Goal: Task Accomplishment & Management: Use online tool/utility

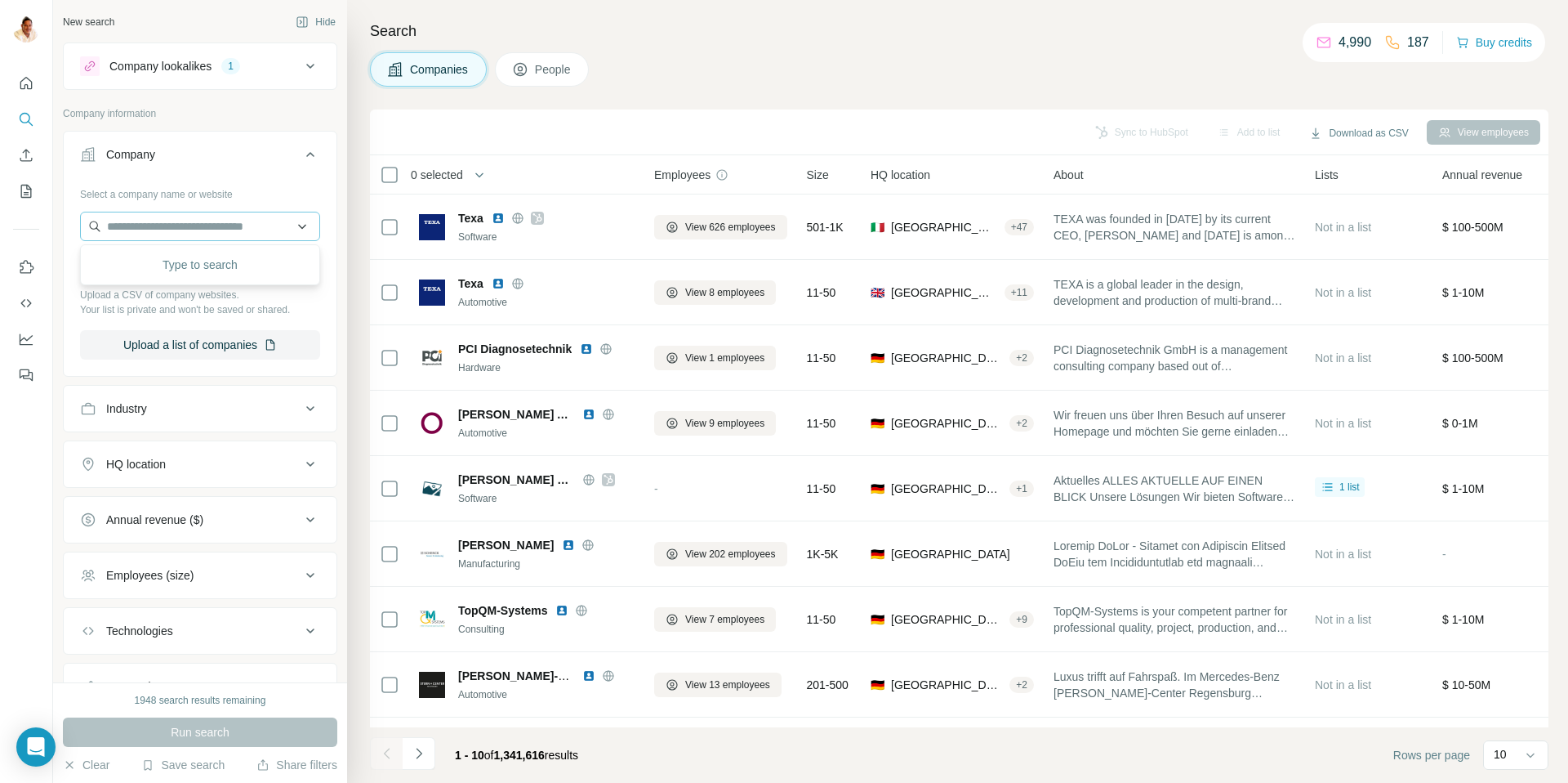
click at [200, 224] on input "text" at bounding box center [200, 226] width 241 height 30
type input "**********"
click at [157, 286] on div "[PERSON_NAME]-ladenbau [PERSON_NAME][DOMAIN_NAME]" at bounding box center [200, 270] width 232 height 44
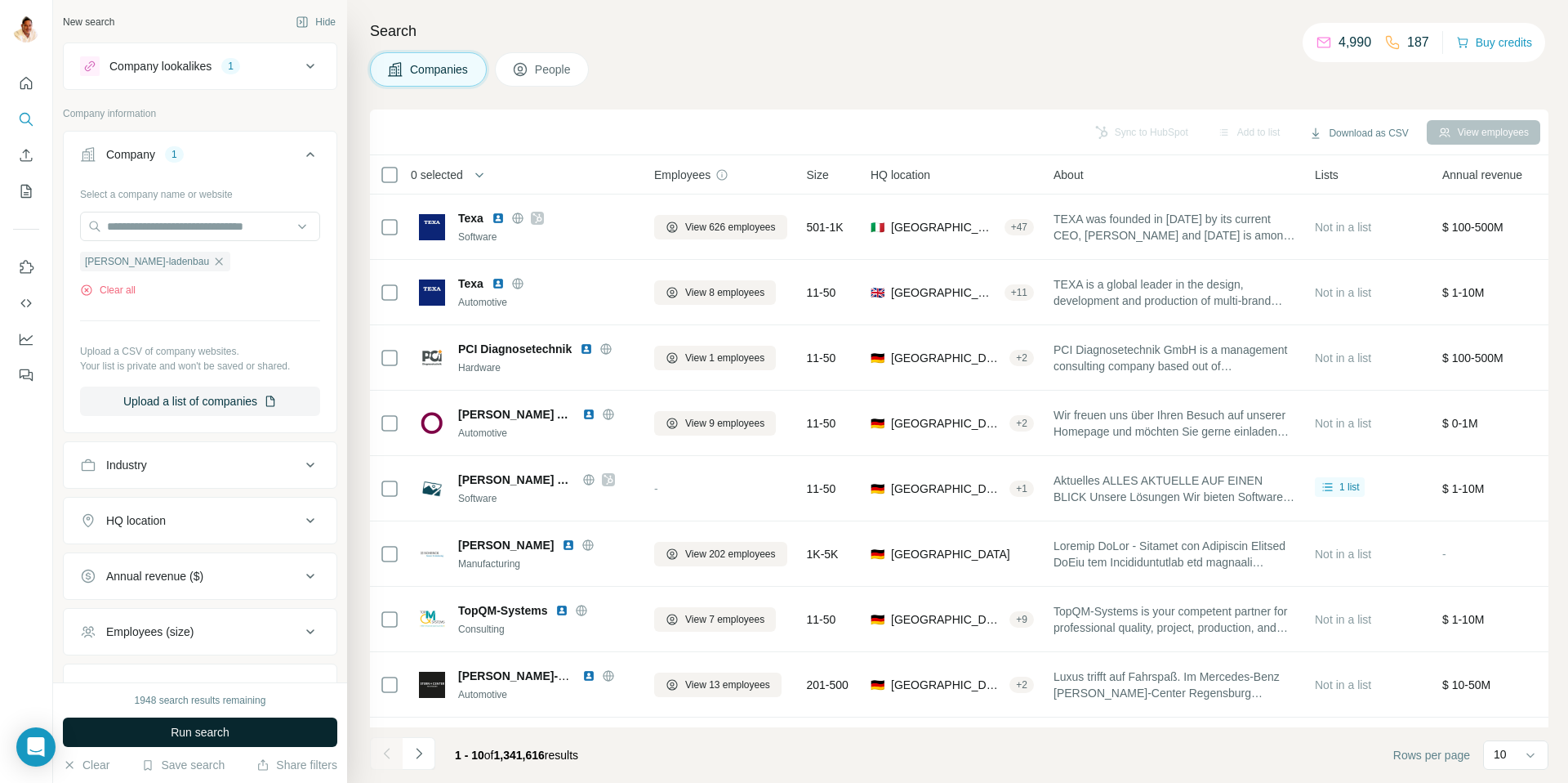
click at [185, 726] on span "Run search" at bounding box center [200, 731] width 59 height 16
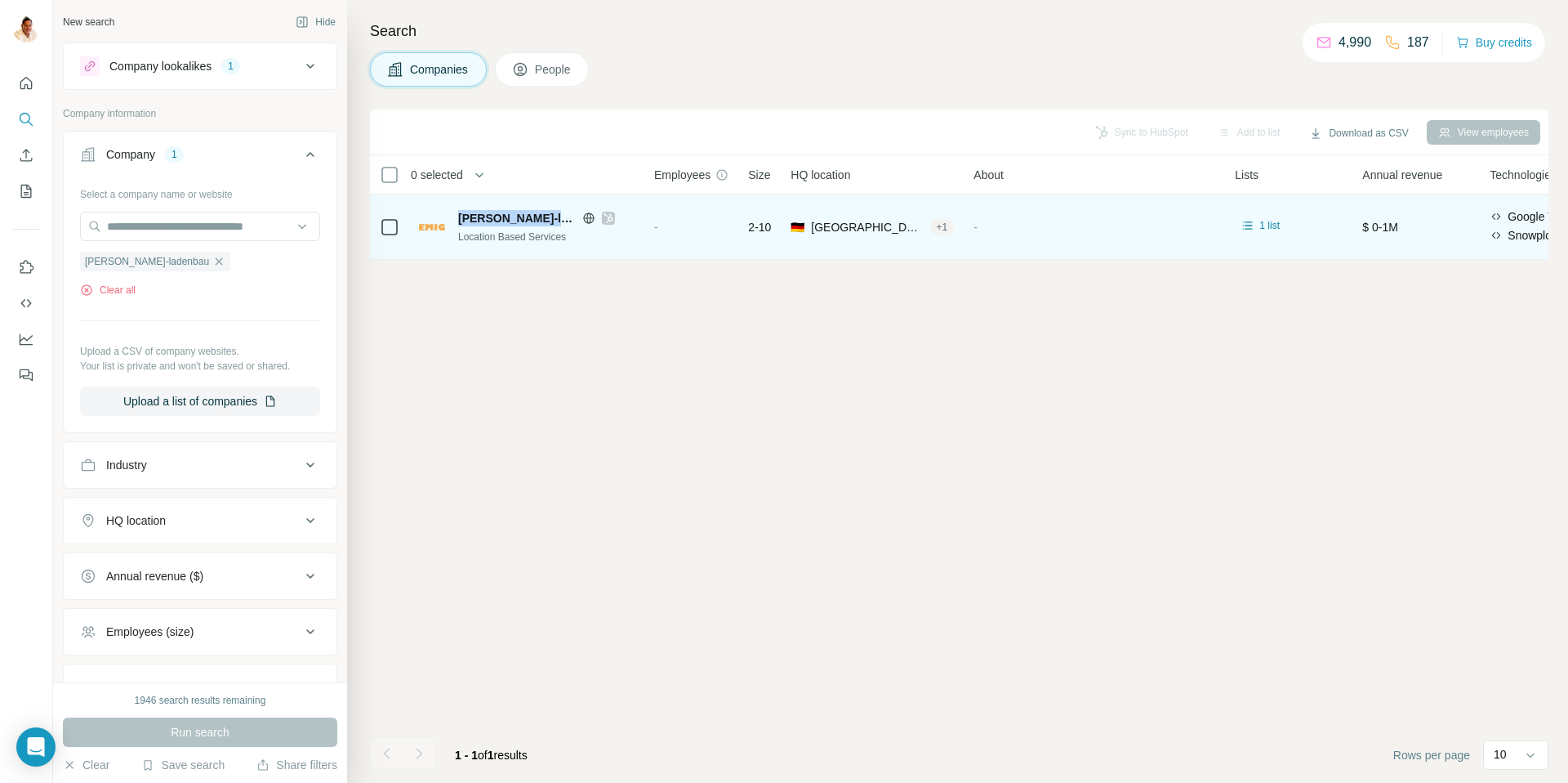
drag, startPoint x: 460, startPoint y: 218, endPoint x: 580, endPoint y: 221, distance: 120.0
click at [580, 221] on div "[PERSON_NAME]-ladenbau" at bounding box center [546, 218] width 177 height 16
click at [897, 229] on span "[GEOGRAPHIC_DATA], [GEOGRAPHIC_DATA]|[GEOGRAPHIC_DATA]|Bergstrasse" at bounding box center [867, 227] width 112 height 16
click at [949, 227] on div "+ 1" at bounding box center [942, 226] width 25 height 14
click at [1267, 226] on span "1 list" at bounding box center [1270, 225] width 20 height 14
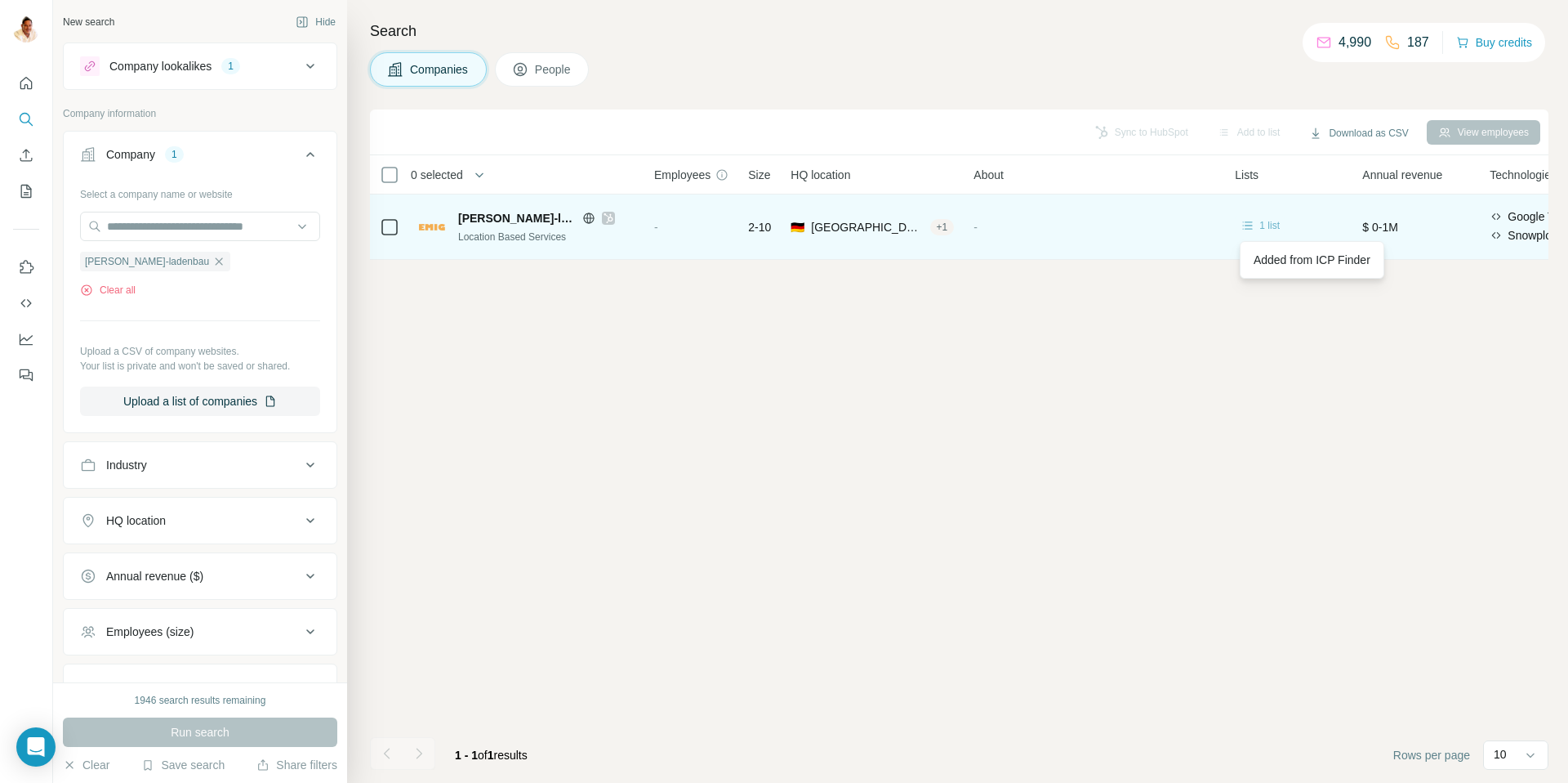
click at [1267, 226] on span "1 list" at bounding box center [1270, 225] width 20 height 14
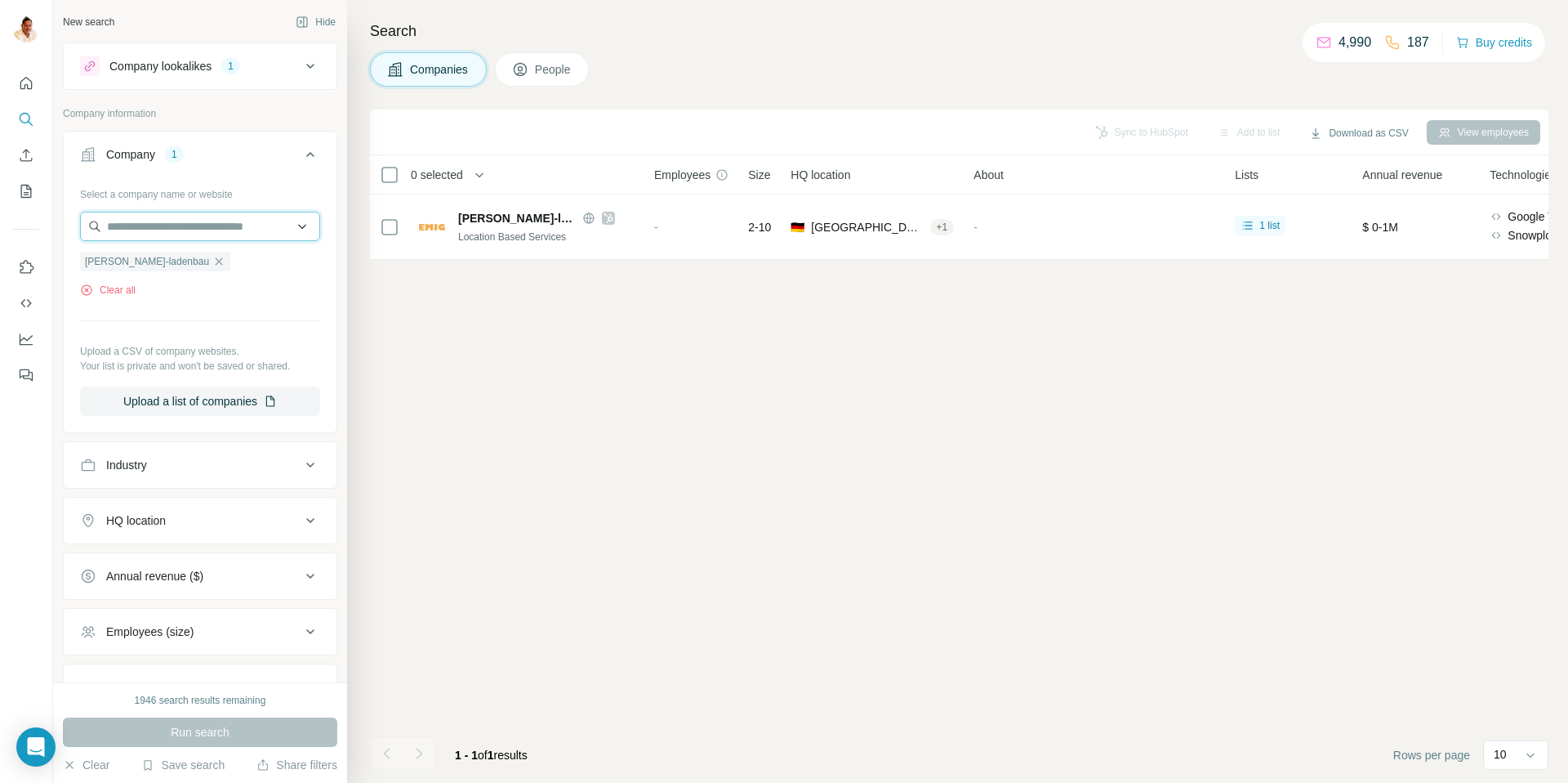
click at [154, 223] on input "text" at bounding box center [200, 226] width 241 height 30
click at [184, 317] on div "Select a company name or website [PERSON_NAME]-ladenbau Clear all Upload a CSV …" at bounding box center [200, 298] width 241 height 235
click at [212, 261] on icon "button" at bounding box center [218, 261] width 13 height 13
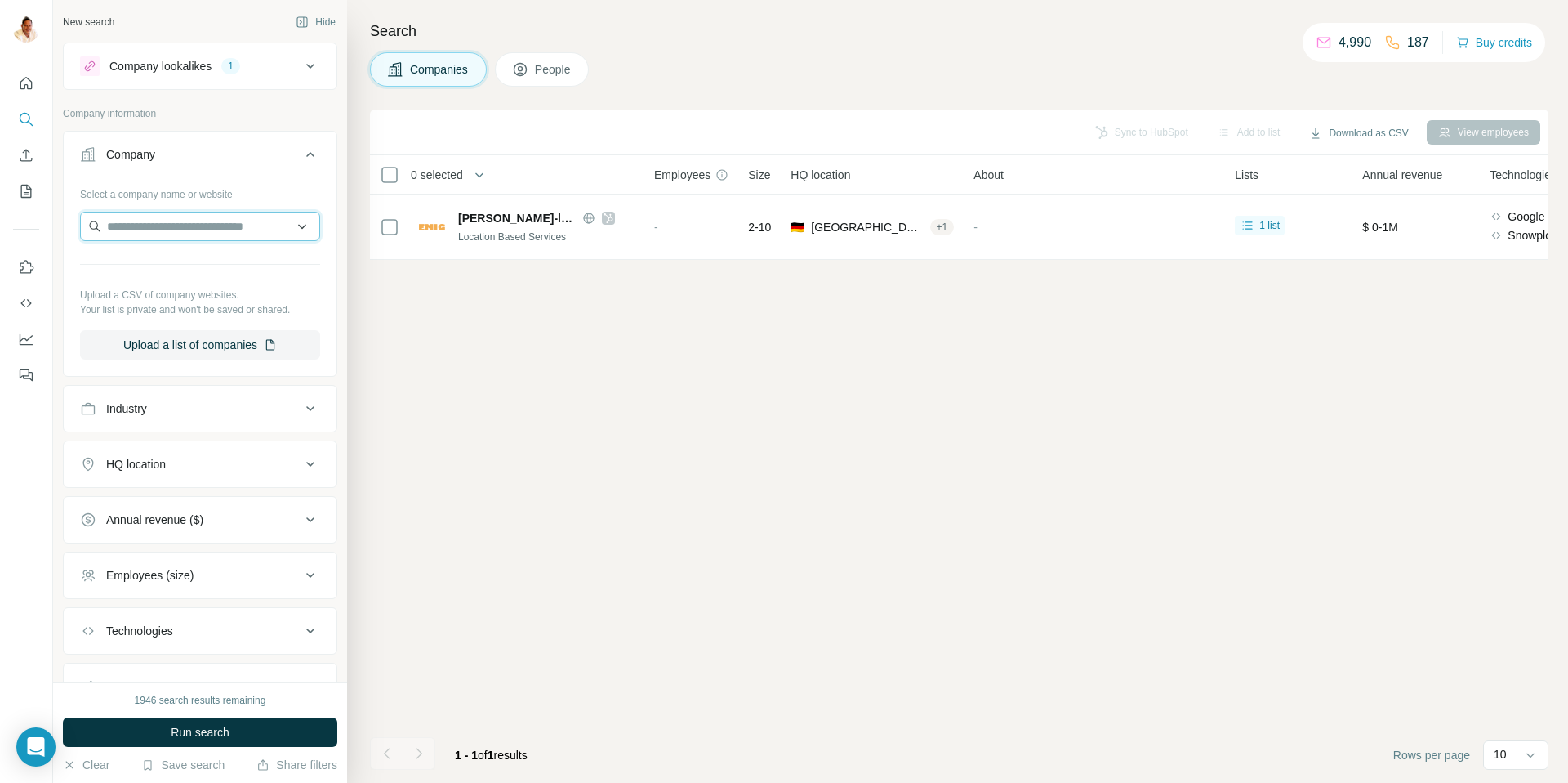
click at [169, 224] on input "text" at bounding box center [200, 226] width 241 height 30
type input "**********"
click at [178, 276] on p "[DOMAIN_NAME]" at bounding box center [212, 278] width 171 height 14
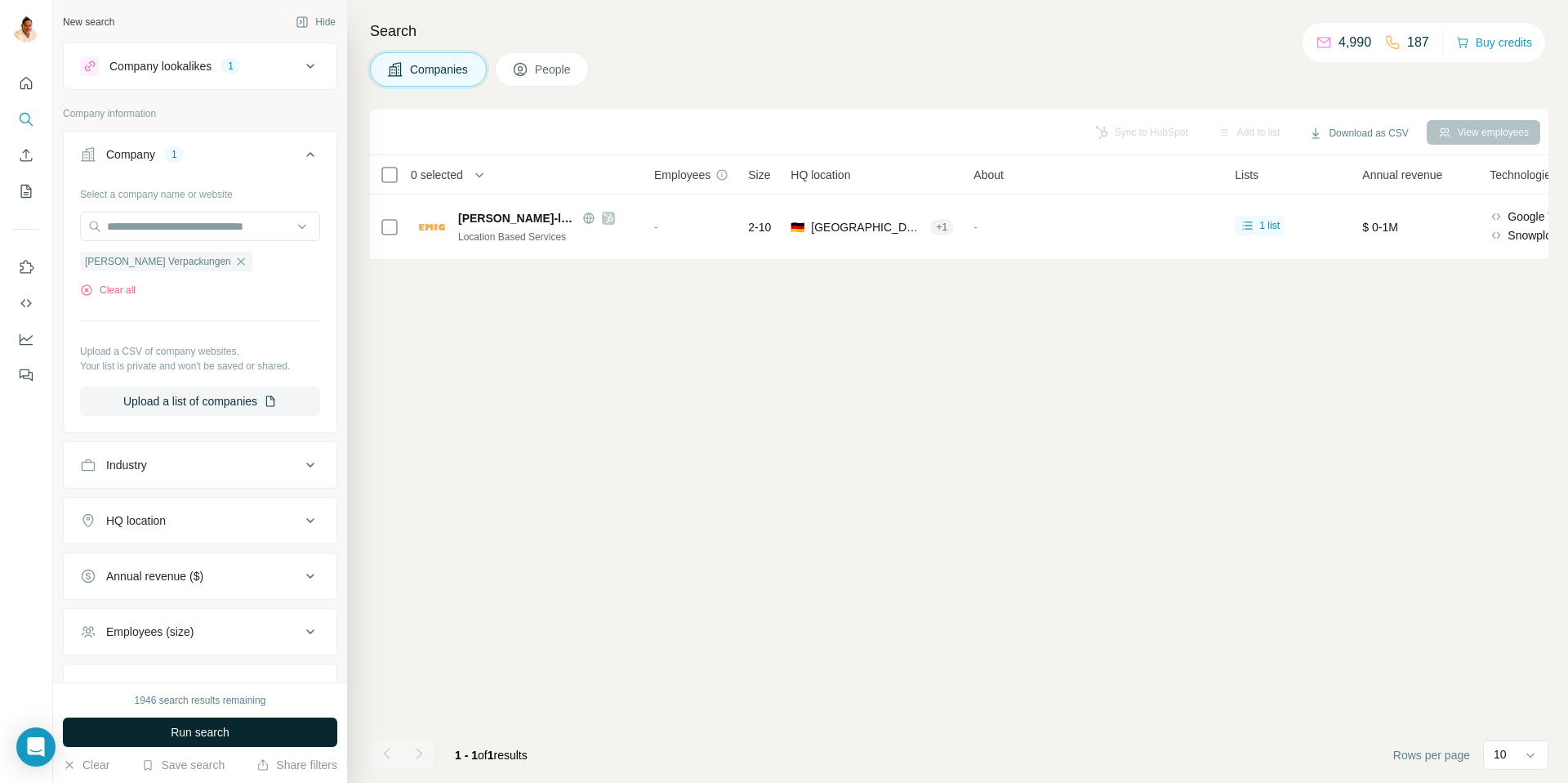
click at [187, 737] on span "Run search" at bounding box center [200, 731] width 59 height 16
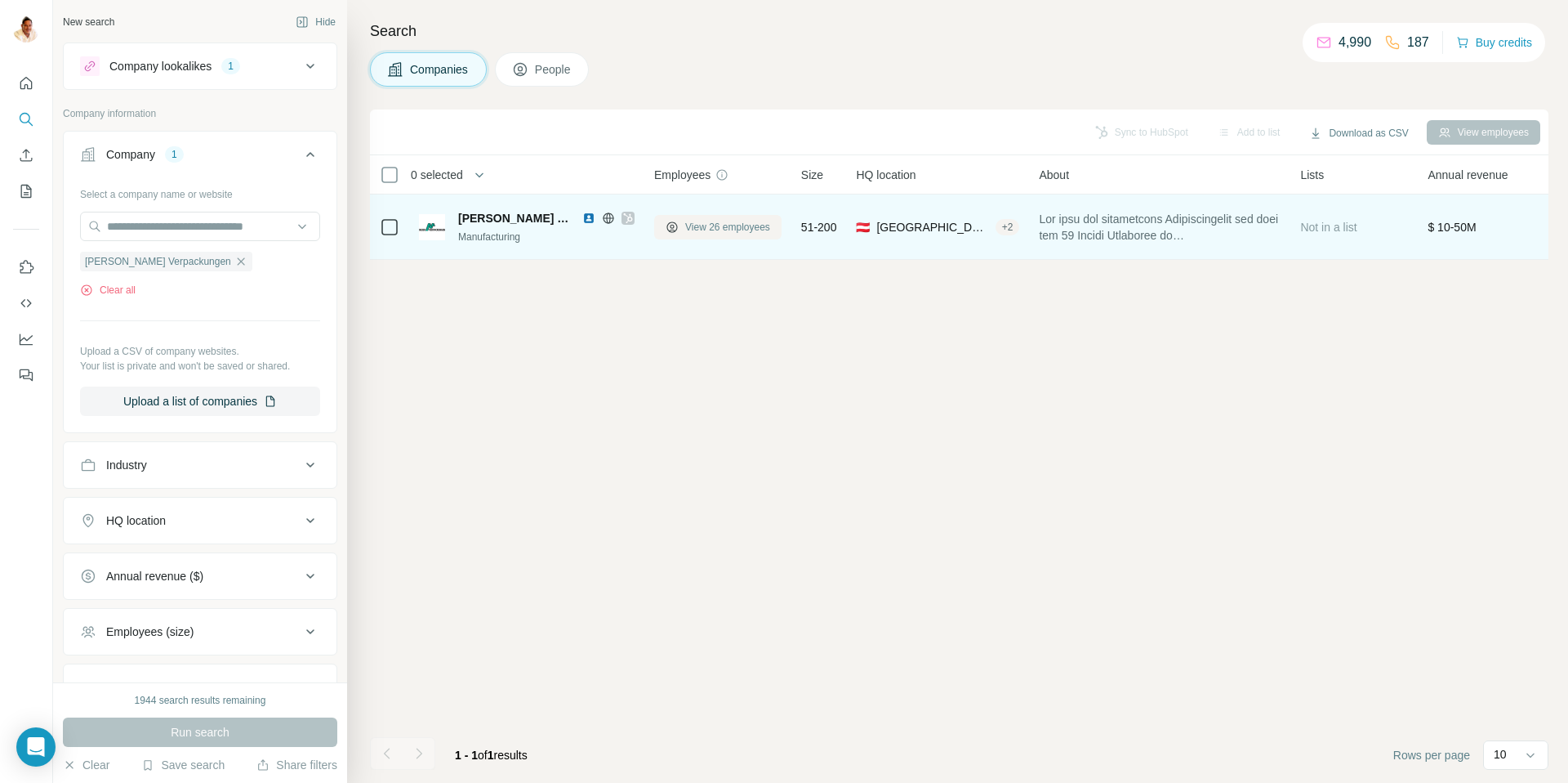
click at [720, 224] on span "View 26 employees" at bounding box center [727, 226] width 85 height 14
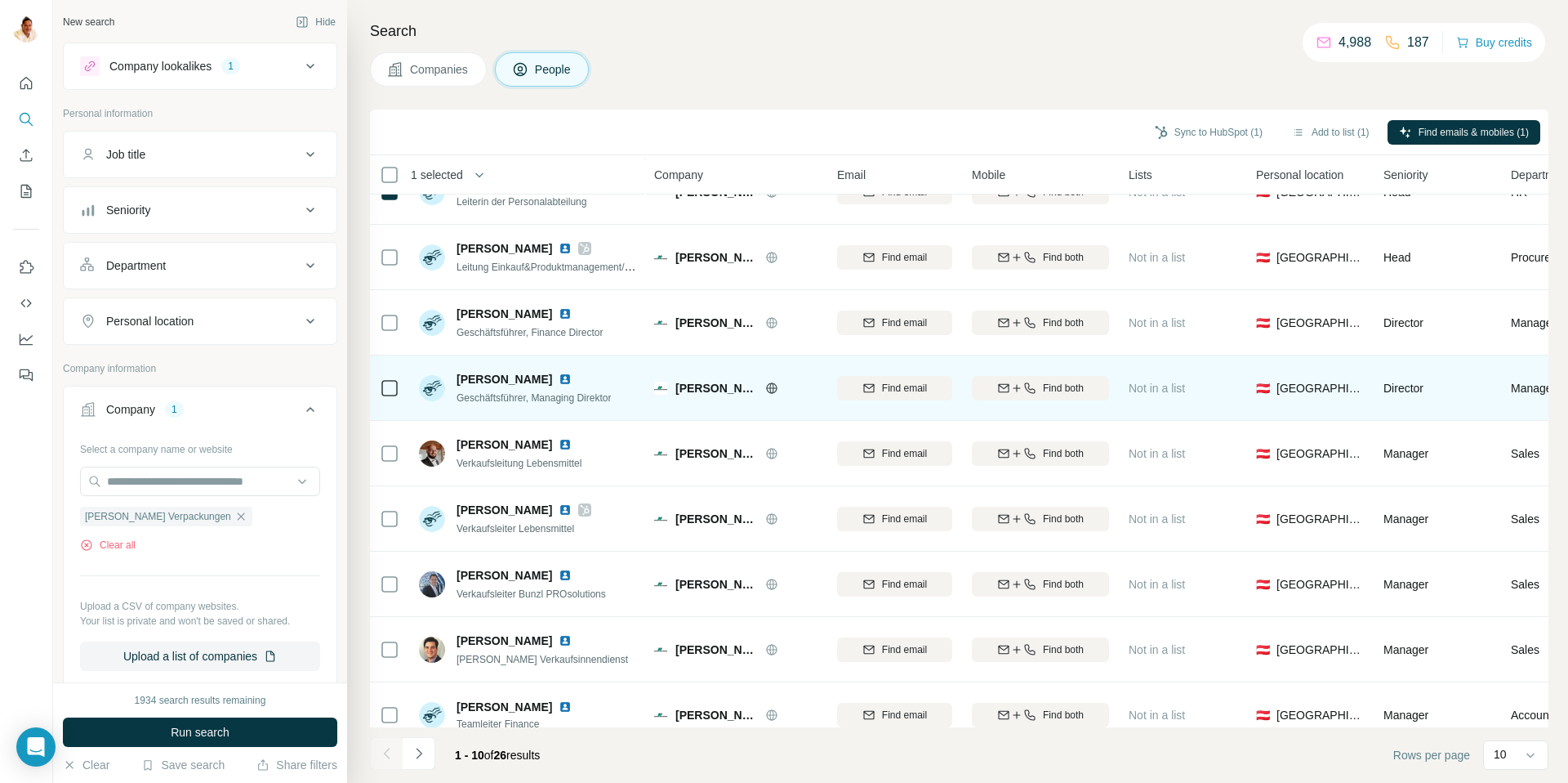
scroll to position [121, 0]
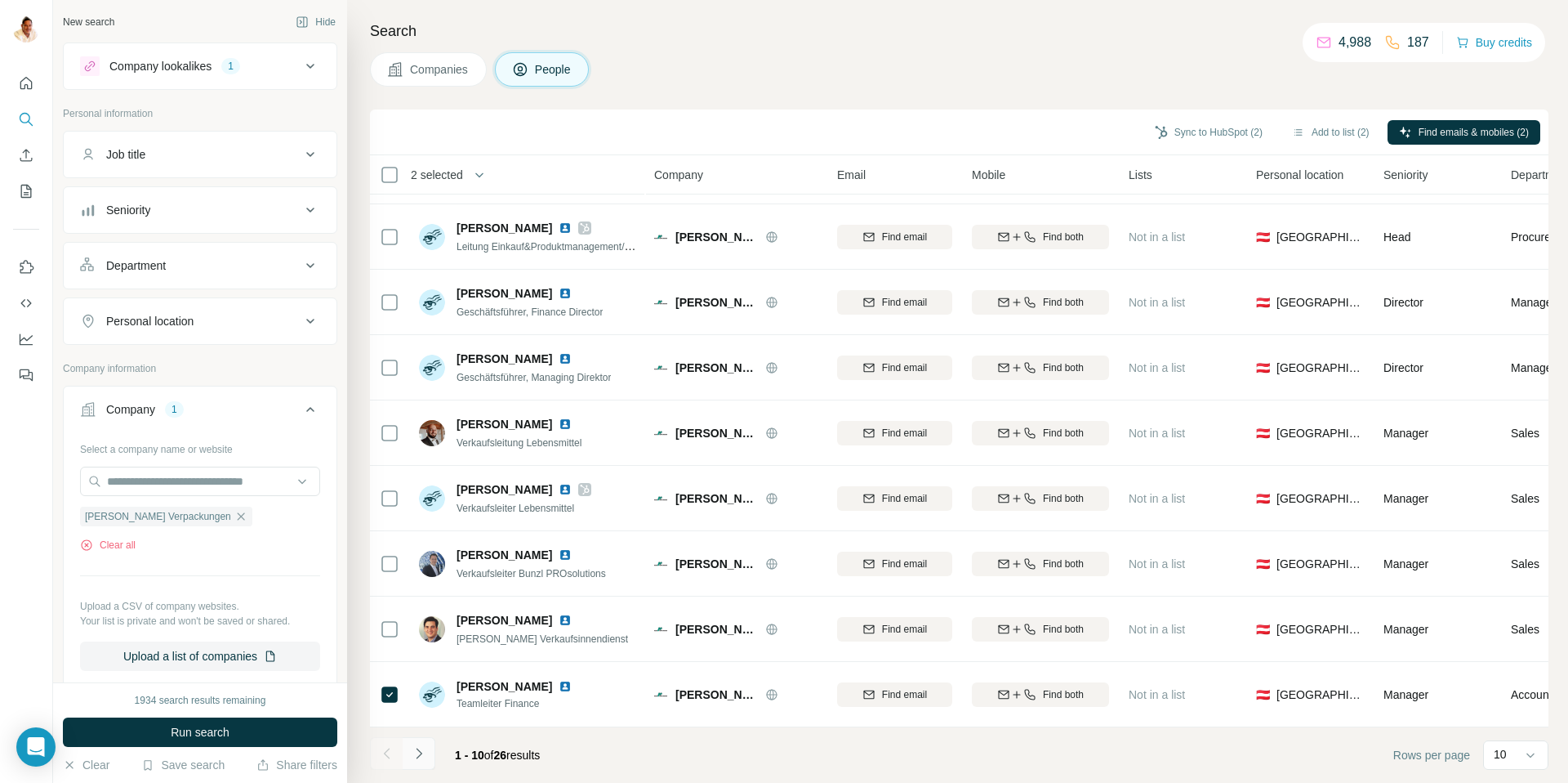
click at [422, 754] on icon "Navigate to next page" at bounding box center [418, 752] width 16 height 16
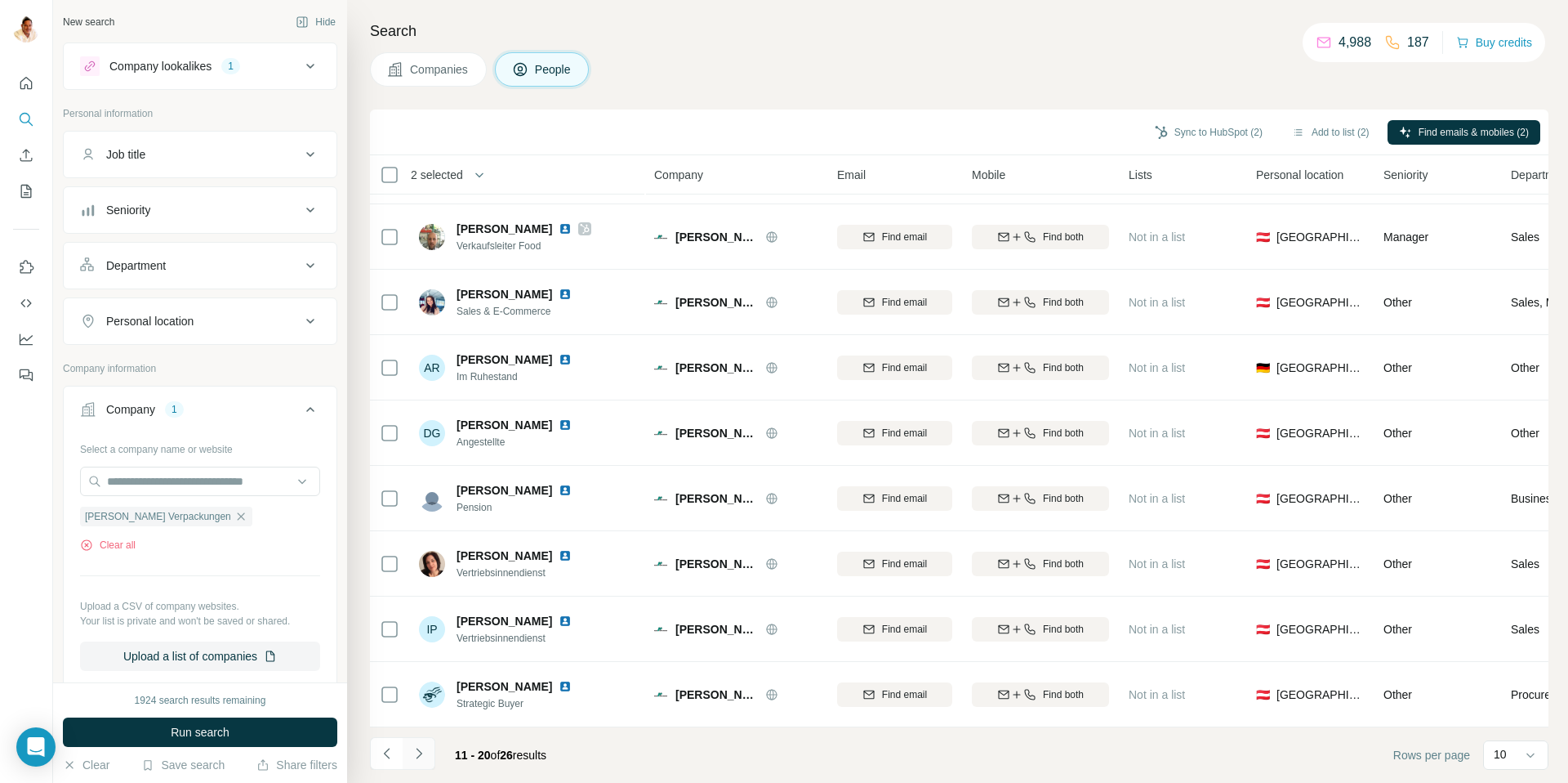
click at [425, 750] on icon "Navigate to next page" at bounding box center [418, 752] width 16 height 16
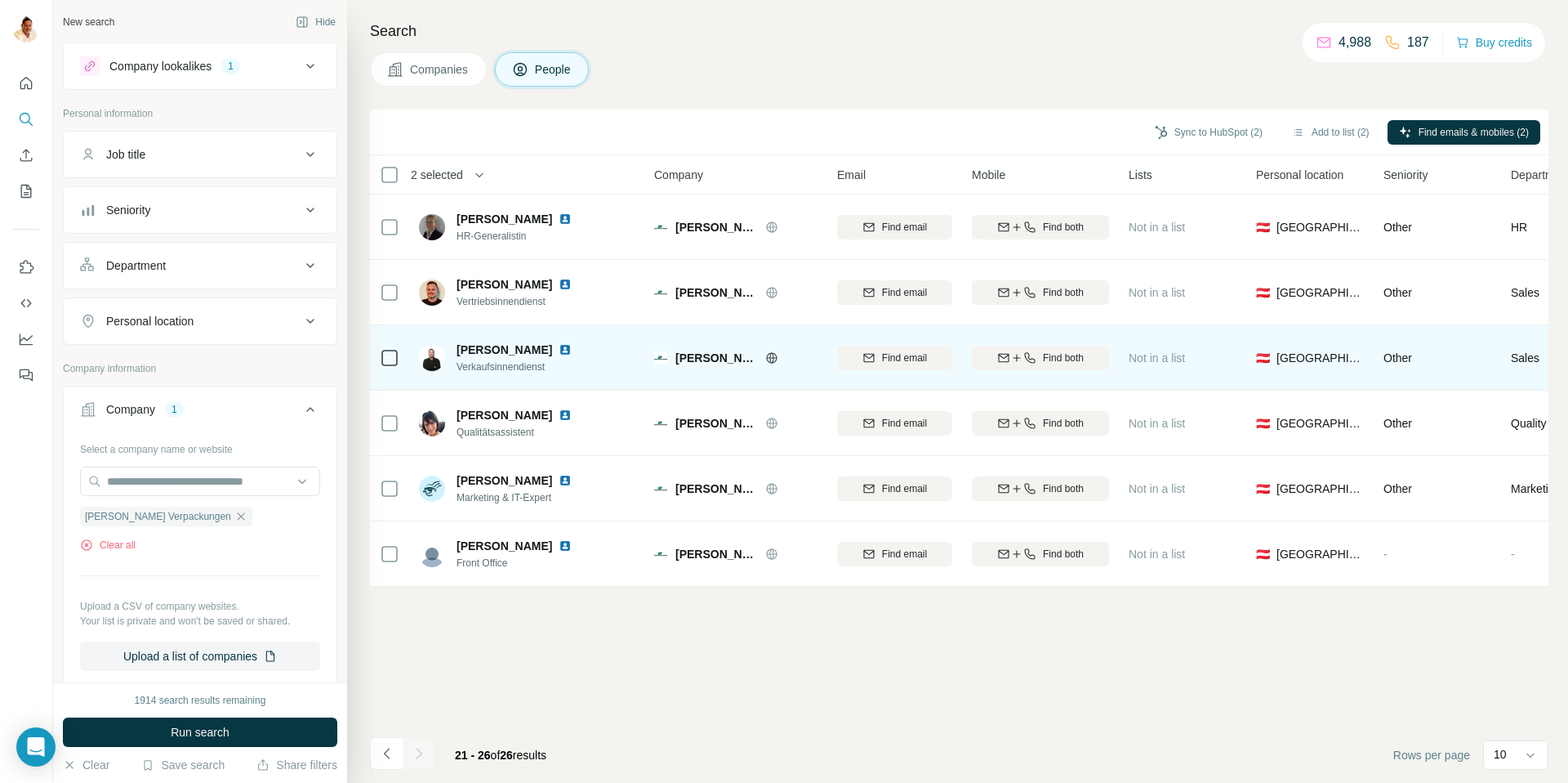
scroll to position [0, 0]
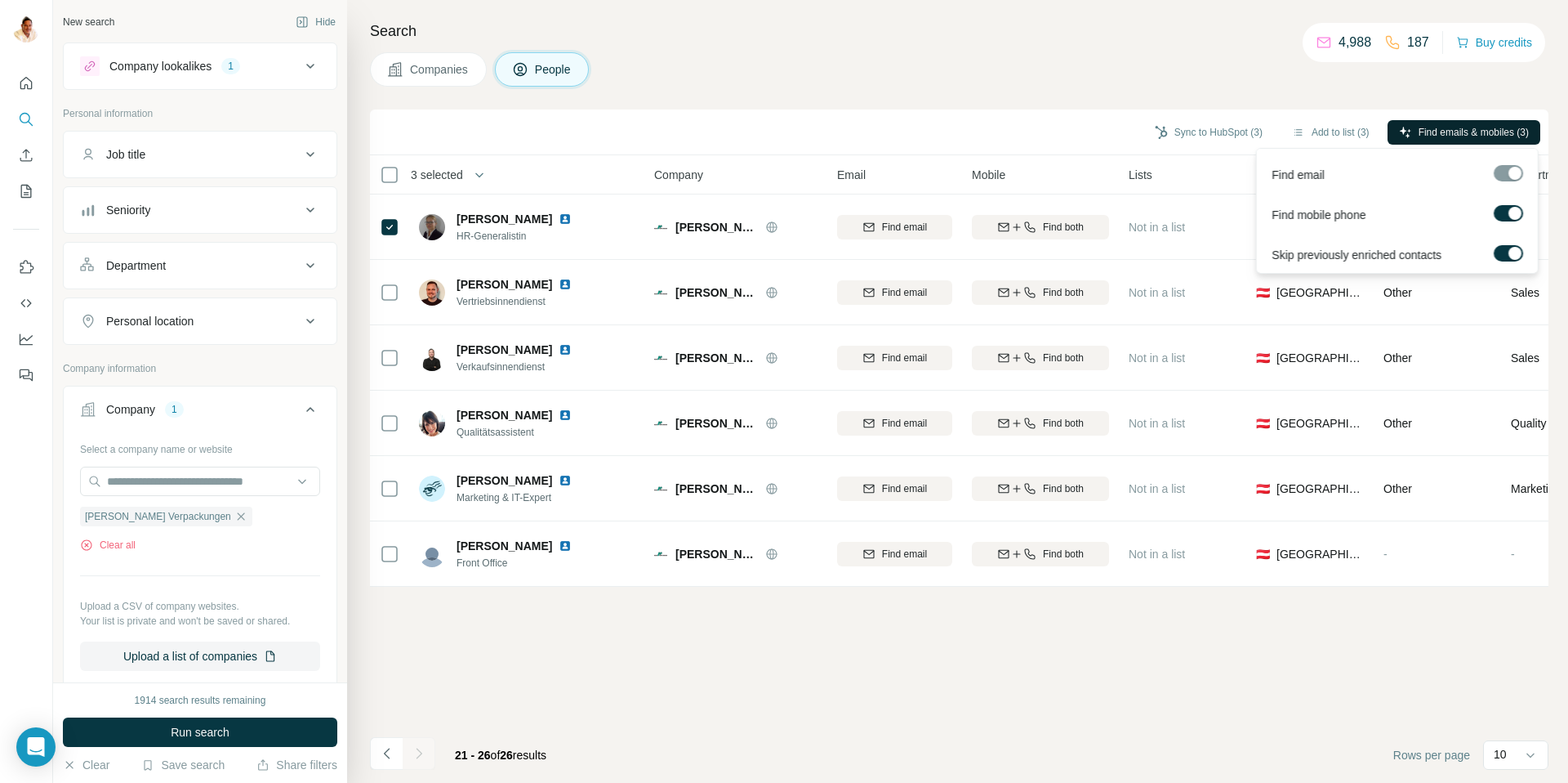
click at [1430, 133] on span "Find emails & mobiles (3)" at bounding box center [1474, 132] width 110 height 14
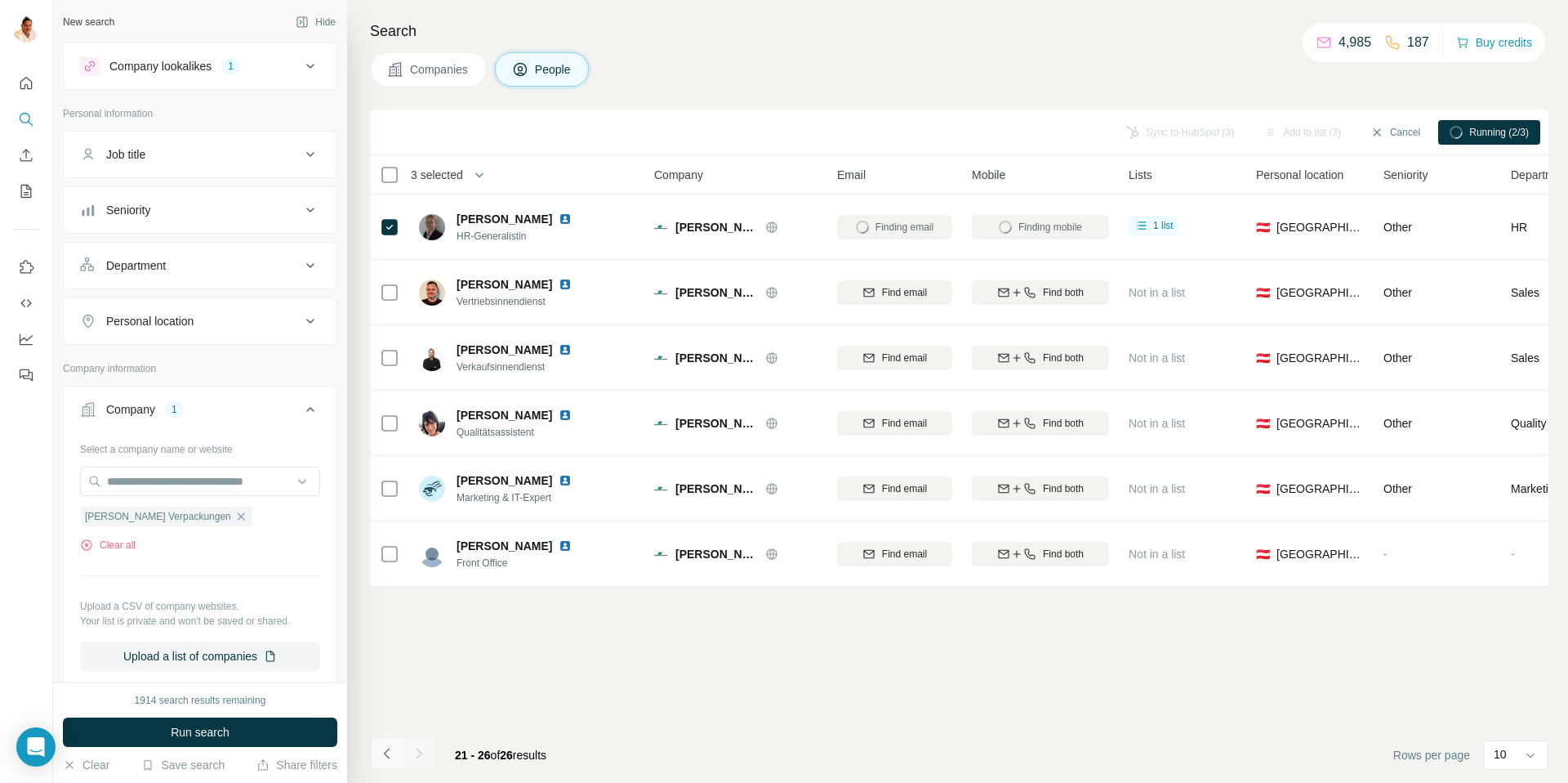
click at [393, 751] on icon "Navigate to previous page" at bounding box center [387, 752] width 16 height 16
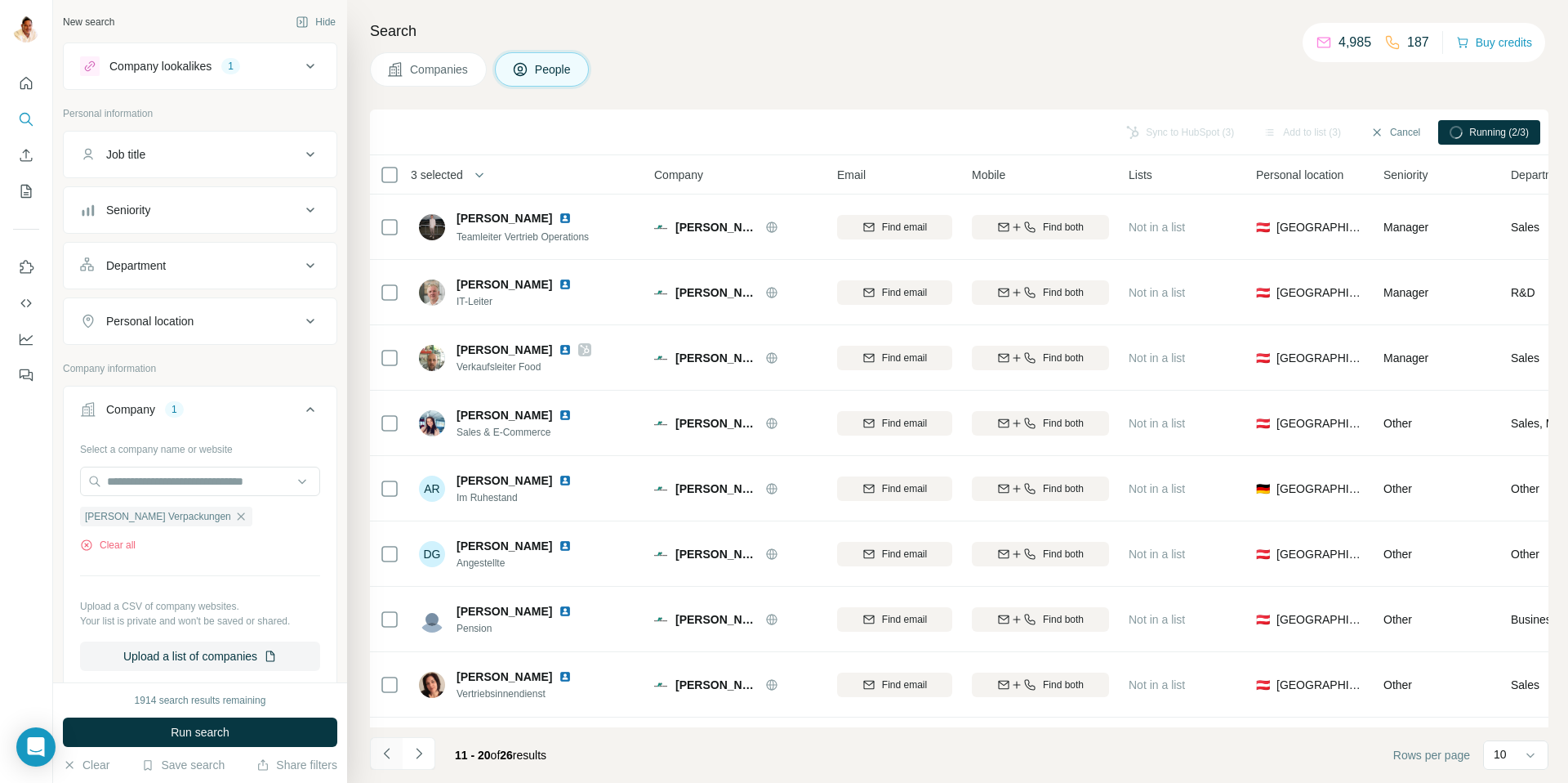
click at [393, 751] on icon "Navigate to previous page" at bounding box center [387, 752] width 16 height 16
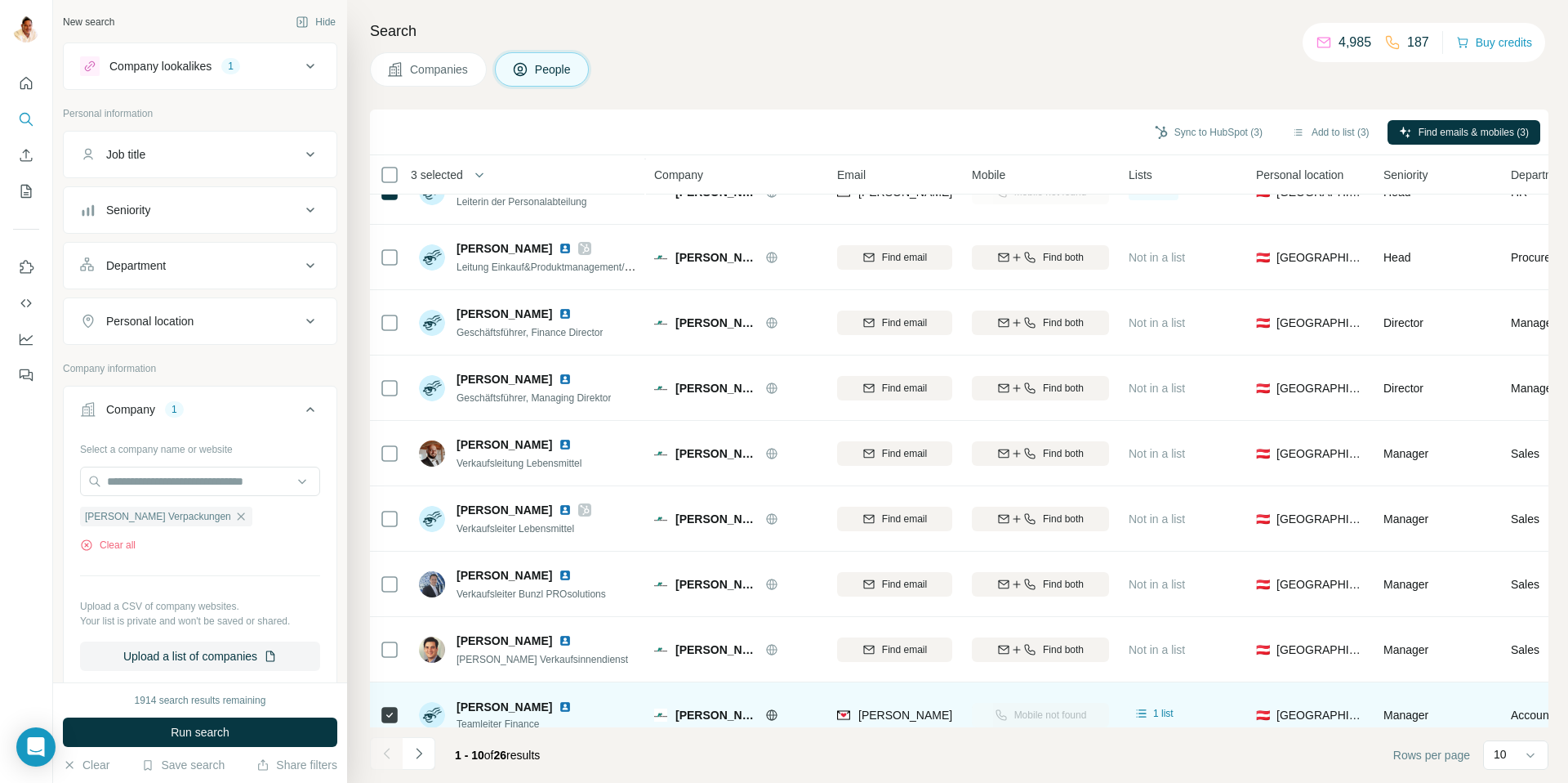
scroll to position [121, 0]
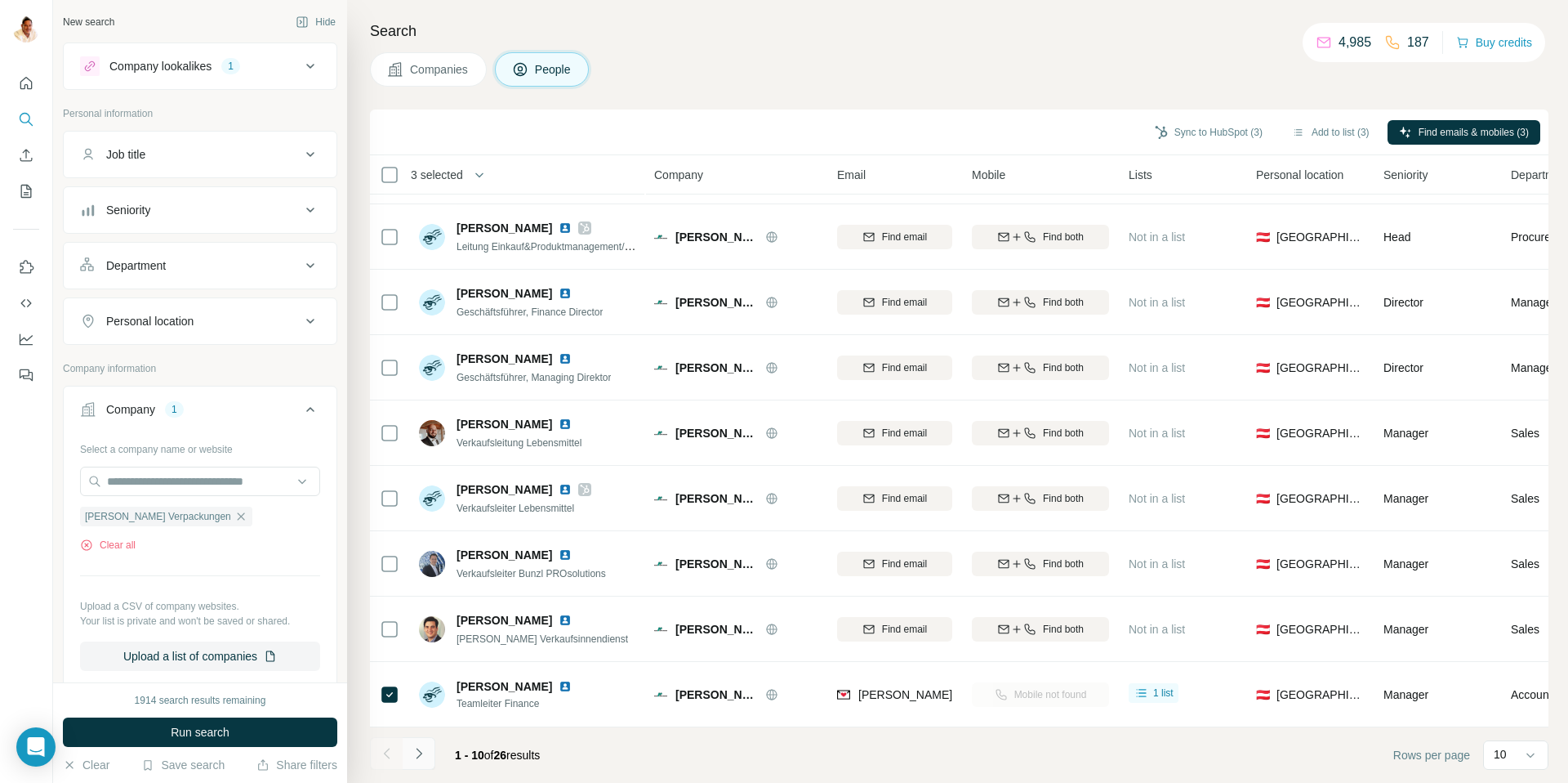
click at [427, 754] on button "Navigate to next page" at bounding box center [419, 753] width 32 height 32
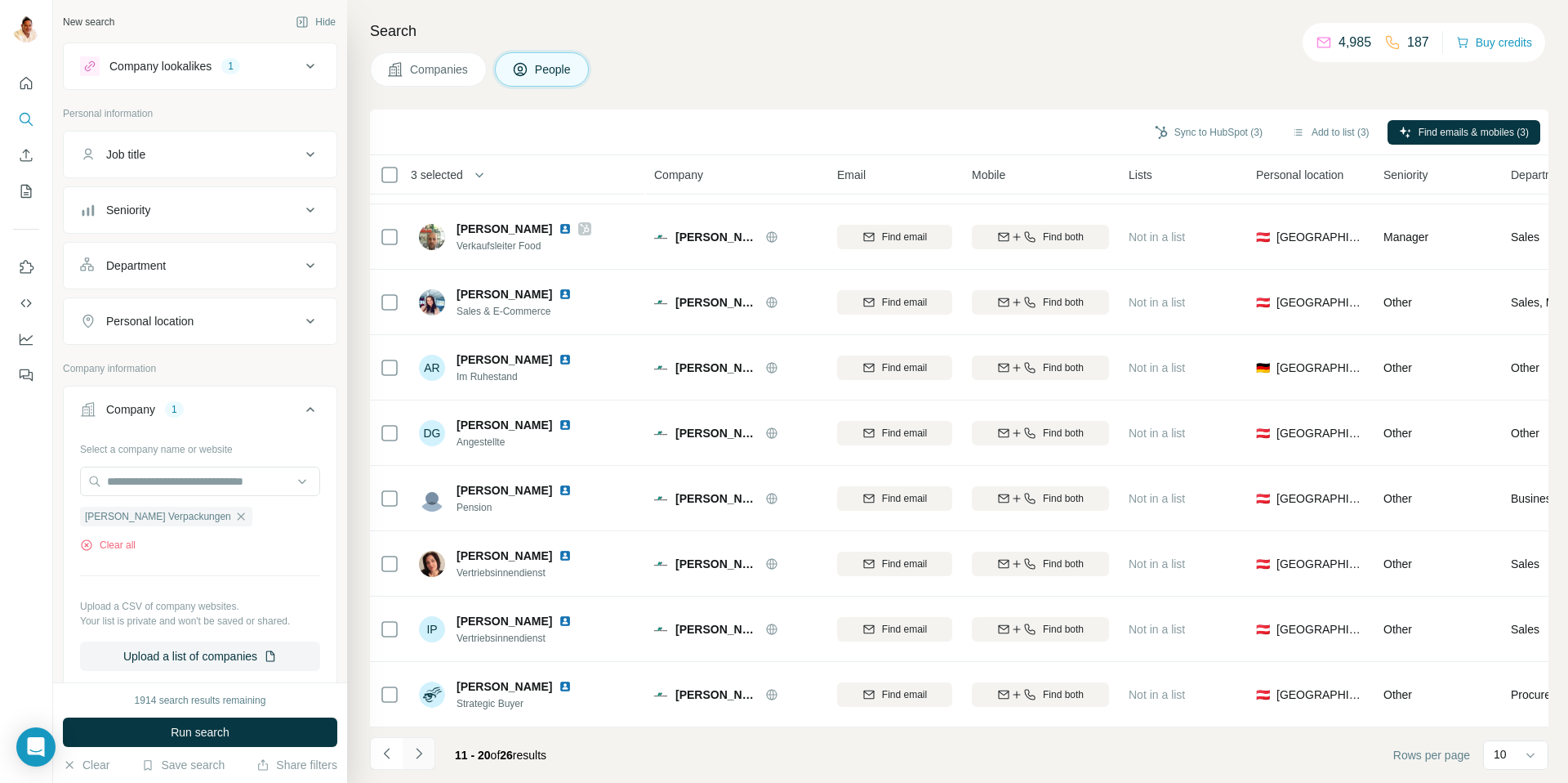
click at [427, 752] on icon "Navigate to next page" at bounding box center [418, 752] width 16 height 16
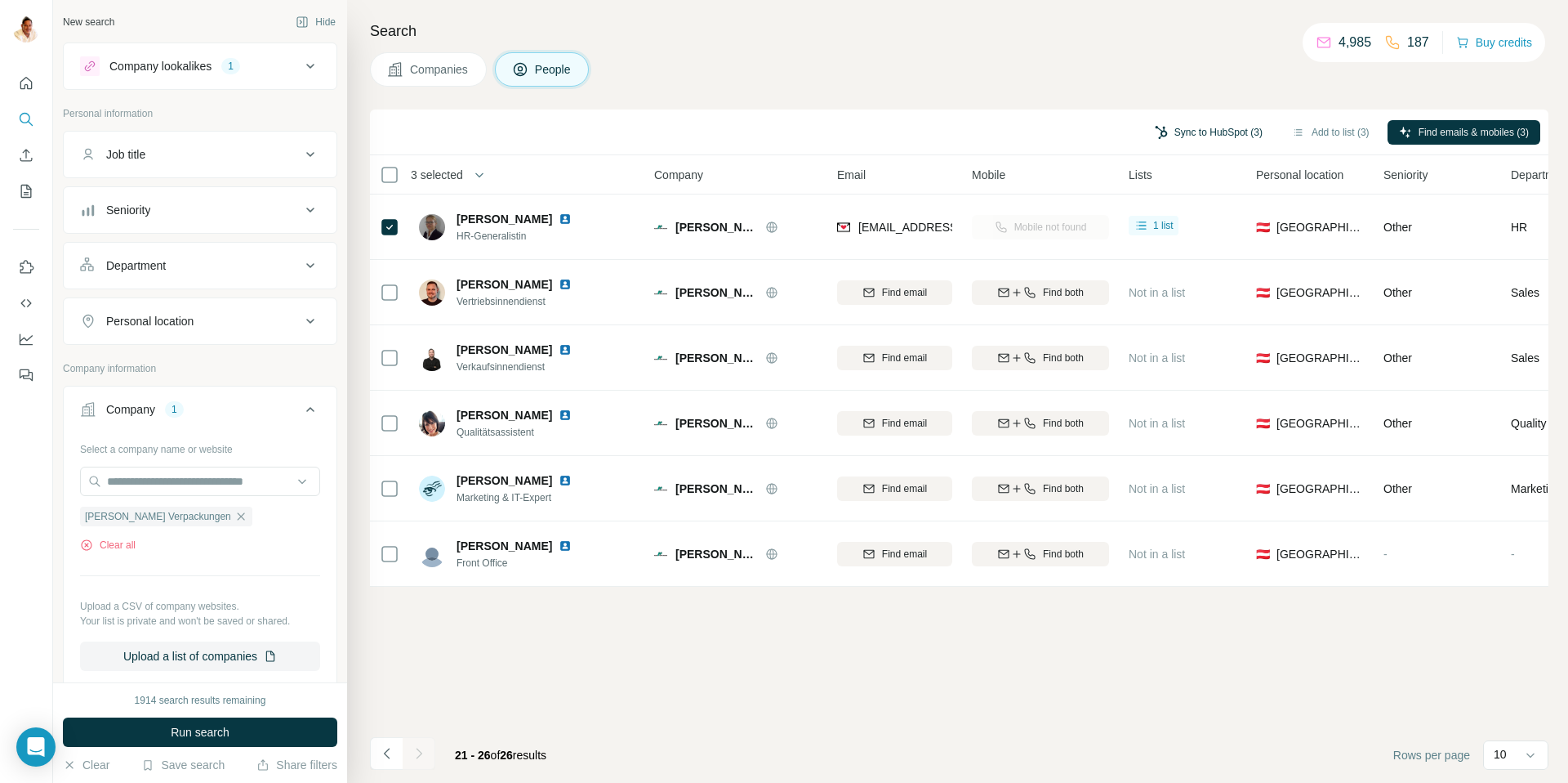
click at [1198, 129] on button "Sync to HubSpot (3)" at bounding box center [1209, 132] width 131 height 25
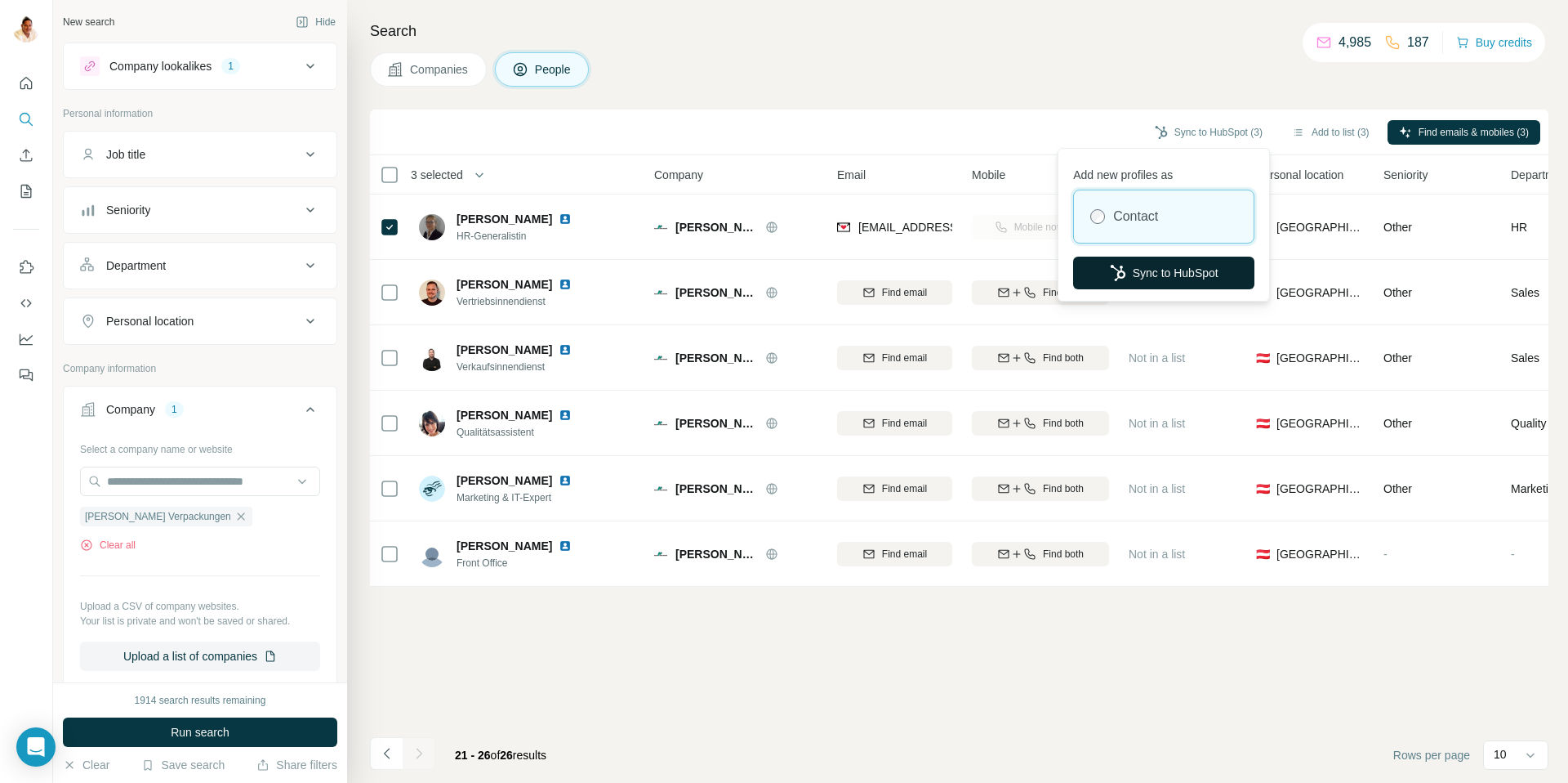
click at [1168, 270] on button "Sync to HubSpot" at bounding box center [1163, 273] width 181 height 32
